Goal: Find specific page/section: Find specific page/section

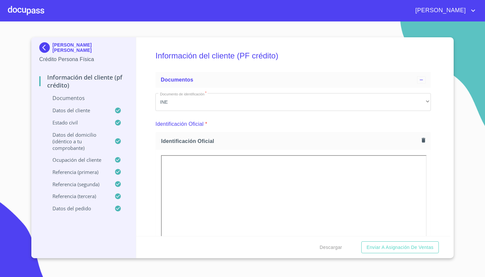
scroll to position [175, 0]
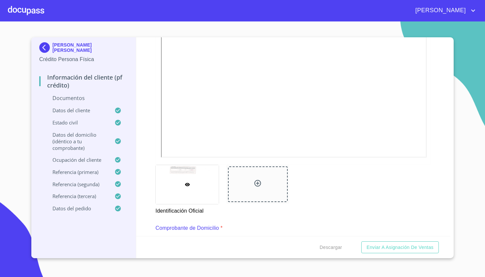
click at [35, 9] on div at bounding box center [26, 10] width 36 height 21
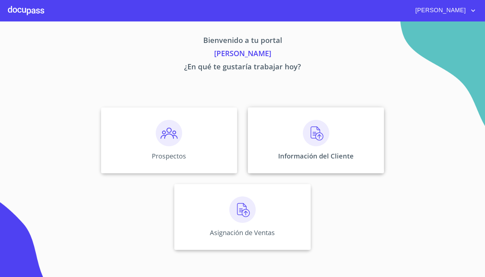
click at [309, 141] on img at bounding box center [316, 133] width 26 height 26
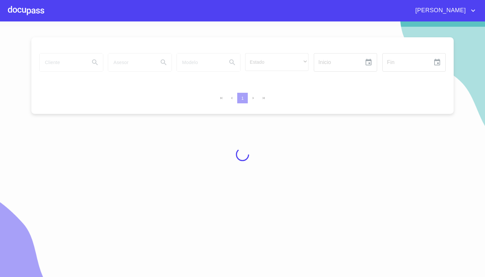
click at [67, 66] on div at bounding box center [242, 154] width 485 height 255
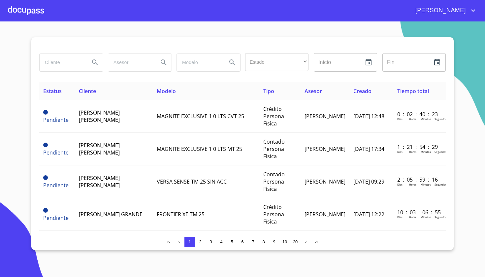
click at [63, 60] on input "search" at bounding box center [62, 62] width 45 height 18
click at [97, 66] on button "Search" at bounding box center [95, 62] width 16 height 16
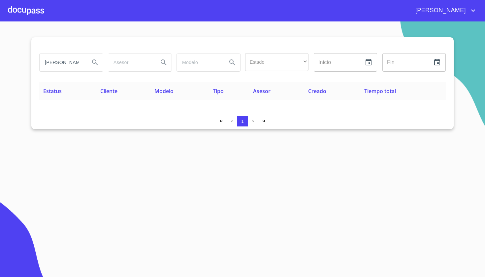
click at [83, 64] on input "GOMES ROBLES" at bounding box center [62, 62] width 45 height 18
type input "G"
click at [75, 64] on input "search" at bounding box center [62, 62] width 45 height 18
type input "GOMEZ ROBLES"
click at [92, 62] on icon "Search" at bounding box center [95, 62] width 6 height 6
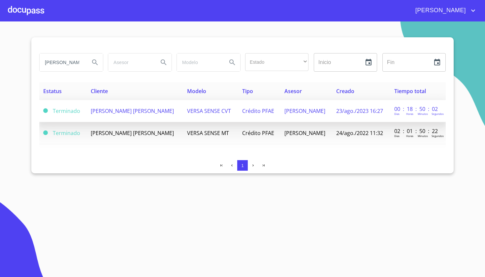
click at [203, 113] on span "VERSA SENSE CVT" at bounding box center [209, 110] width 44 height 7
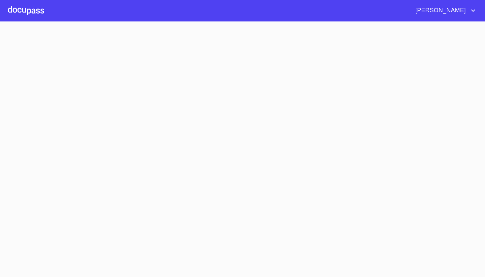
click at [203, 113] on section at bounding box center [242, 148] width 485 height 255
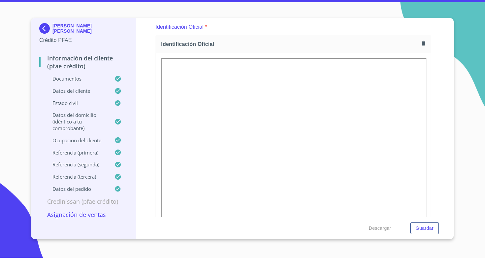
scroll to position [83, 0]
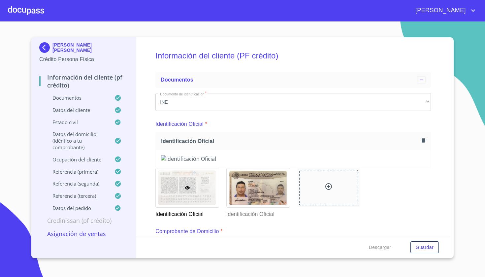
click at [21, 4] on div at bounding box center [26, 10] width 36 height 21
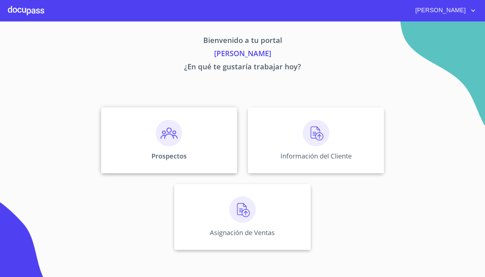
click at [175, 141] on img at bounding box center [169, 133] width 26 height 26
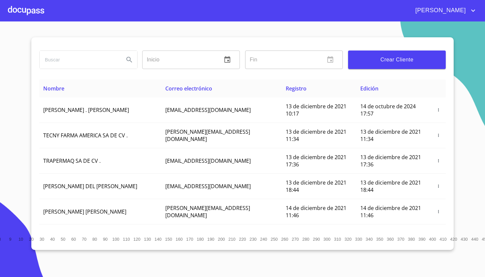
click at [116, 58] on input "search" at bounding box center [79, 60] width 79 height 18
click at [129, 59] on icon "Search" at bounding box center [129, 60] width 8 height 8
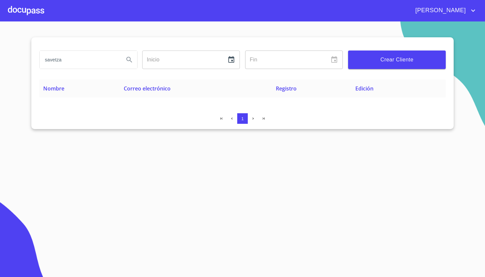
click at [107, 56] on input "savetza" at bounding box center [79, 60] width 79 height 18
click at [129, 60] on icon "Search" at bounding box center [129, 60] width 8 height 8
click at [110, 62] on input "savetsa" at bounding box center [79, 60] width 79 height 18
type input "s"
click at [62, 61] on input "search" at bounding box center [79, 60] width 79 height 18
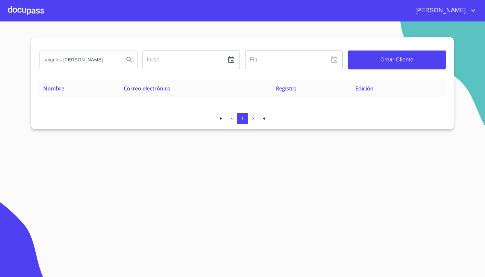
type input "angeles [PERSON_NAME]"
drag, startPoint x: 85, startPoint y: 71, endPoint x: 130, endPoint y: 60, distance: 45.5
click at [130, 60] on div "angeles [PERSON_NAME]" at bounding box center [88, 60] width 103 height 24
click at [130, 60] on icon "Search" at bounding box center [129, 60] width 6 height 6
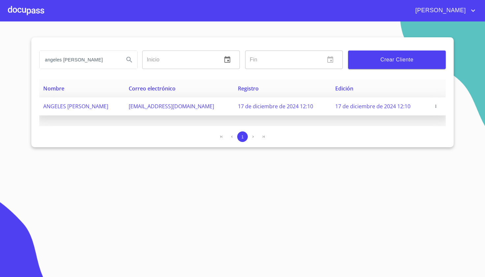
click at [183, 104] on span "[EMAIL_ADDRESS][DOMAIN_NAME]" at bounding box center [171, 106] width 85 height 7
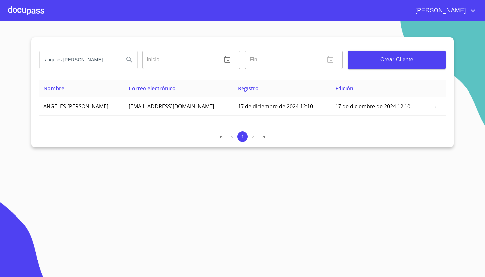
click at [23, 6] on div at bounding box center [26, 10] width 36 height 21
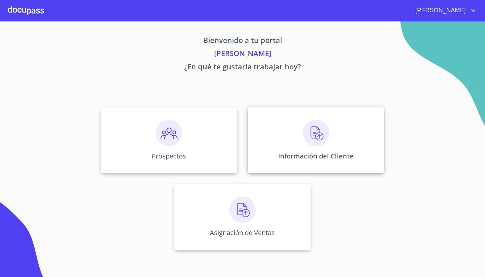
click at [318, 116] on div "Información del Cliente" at bounding box center [316, 140] width 136 height 66
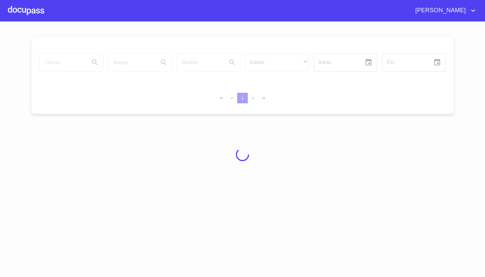
click at [318, 116] on div at bounding box center [242, 154] width 485 height 255
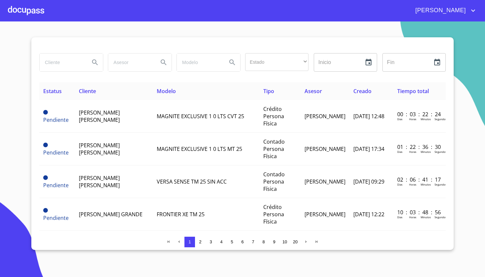
click at [63, 60] on input "search" at bounding box center [62, 62] width 45 height 18
type input "angeles [PERSON_NAME]"
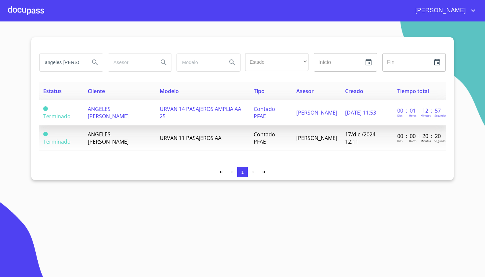
click at [190, 109] on span "URVAN 14 PASAJEROS AMPLIA AA 25" at bounding box center [200, 112] width 81 height 15
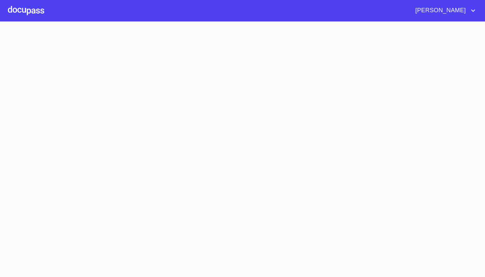
click at [190, 109] on section at bounding box center [242, 148] width 485 height 255
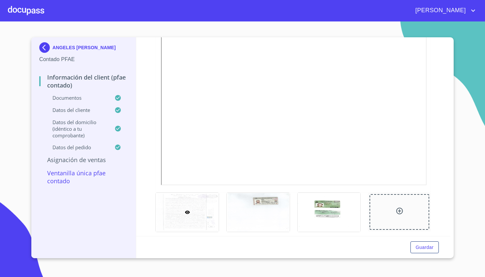
scroll to position [158, 0]
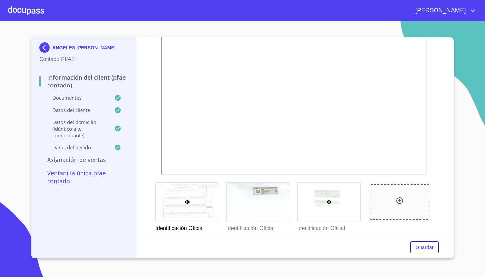
click at [324, 189] on div at bounding box center [329, 201] width 63 height 39
